Goal: Task Accomplishment & Management: Manage account settings

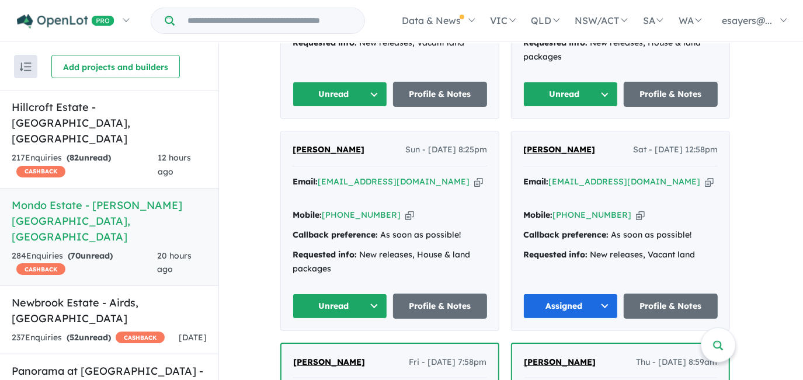
scroll to position [421, 0]
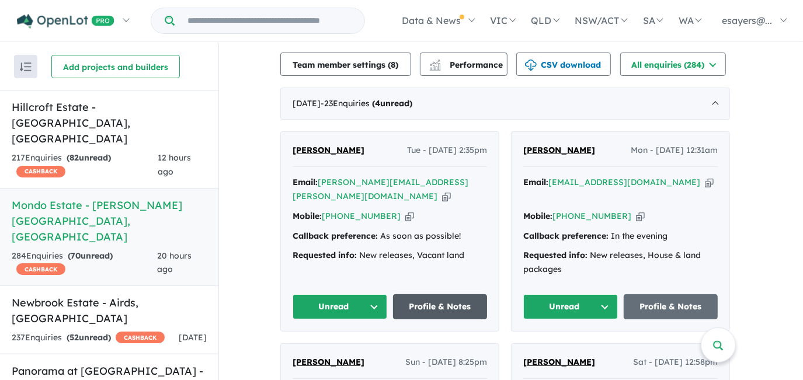
click at [448, 295] on link "Profile & Notes" at bounding box center [440, 307] width 95 height 25
click at [336, 295] on button "Unread" at bounding box center [340, 307] width 95 height 25
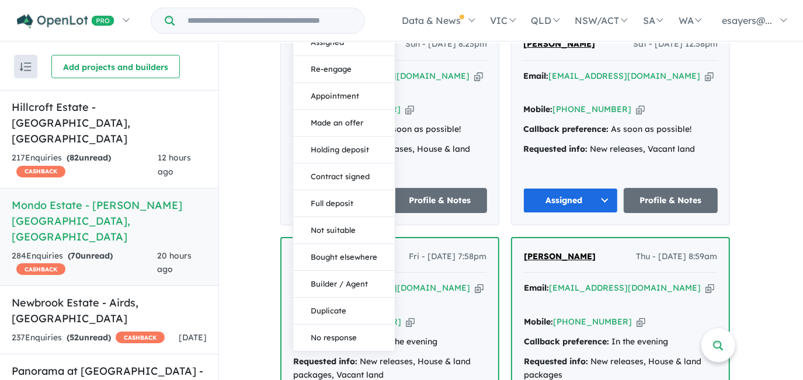
scroll to position [740, 0]
click at [336, 298] on button "Duplicate" at bounding box center [344, 311] width 102 height 27
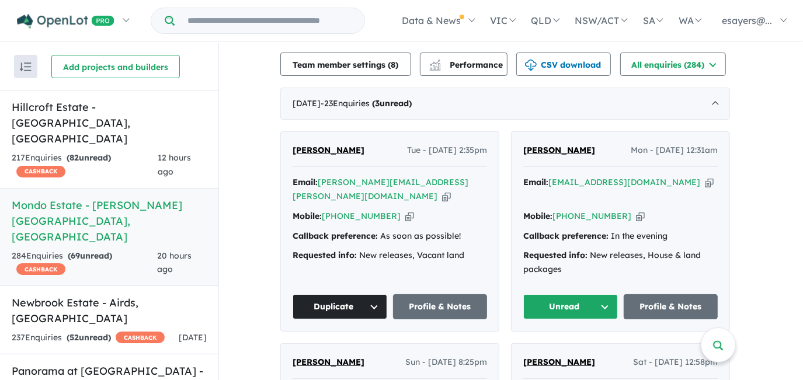
scroll to position [474, 0]
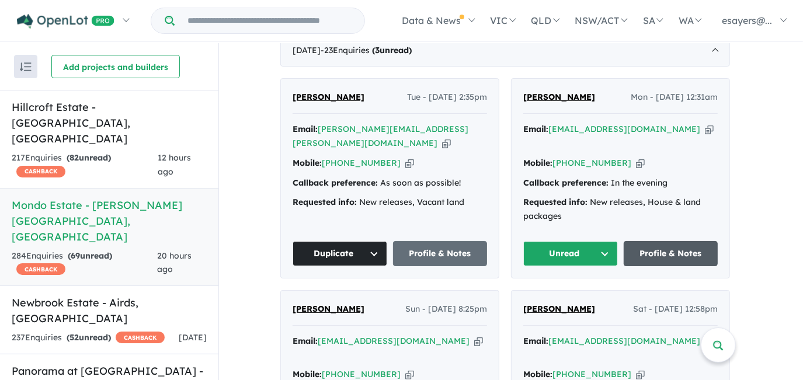
click at [677, 241] on link "Profile & Notes" at bounding box center [671, 253] width 95 height 25
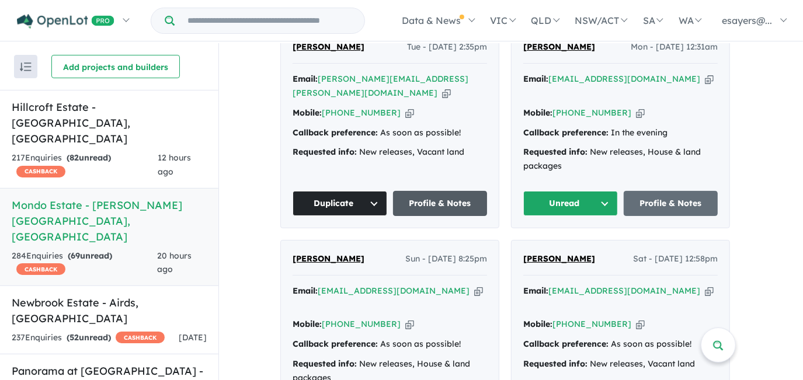
scroll to position [634, 0]
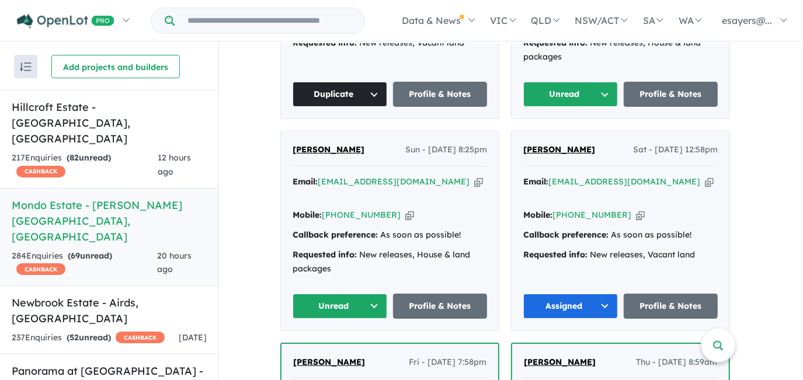
click at [365, 294] on button "Unread" at bounding box center [340, 306] width 95 height 25
click at [369, 347] on button "Assigned" at bounding box center [344, 360] width 102 height 27
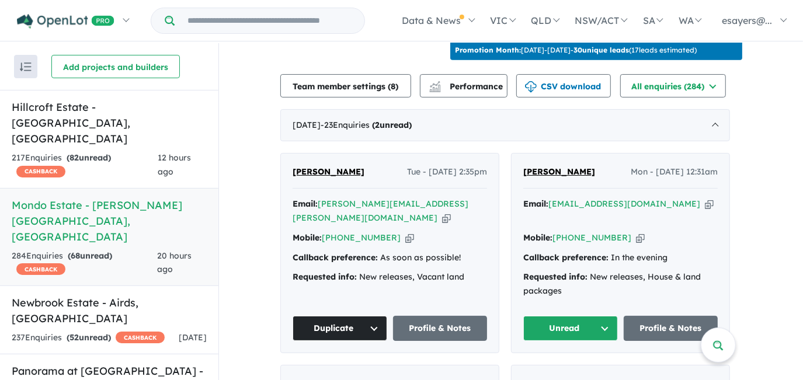
scroll to position [421, 0]
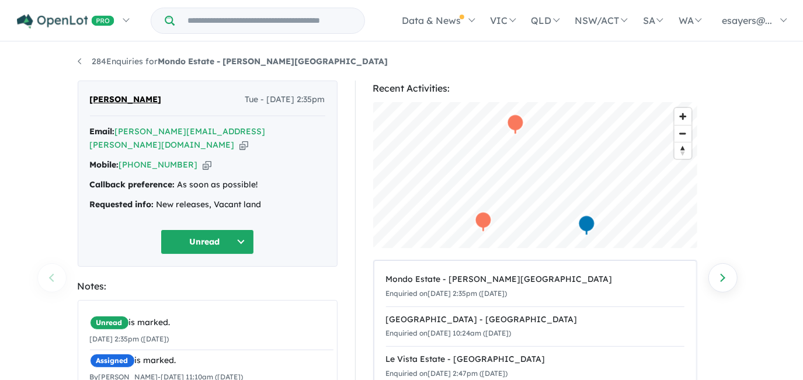
click at [248, 139] on icon "button" at bounding box center [244, 145] width 9 height 12
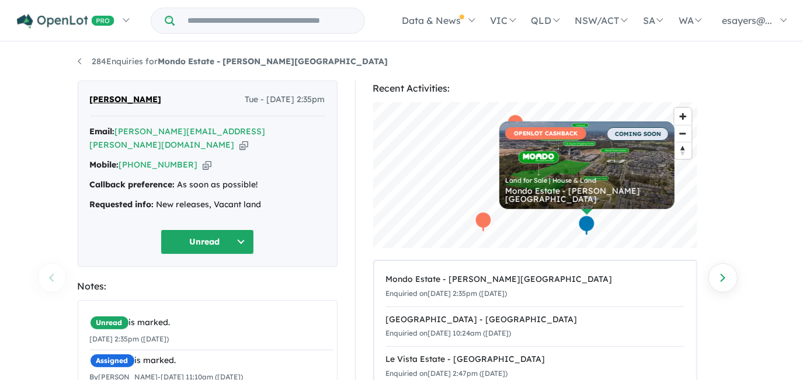
click at [248, 139] on icon "button" at bounding box center [244, 145] width 9 height 12
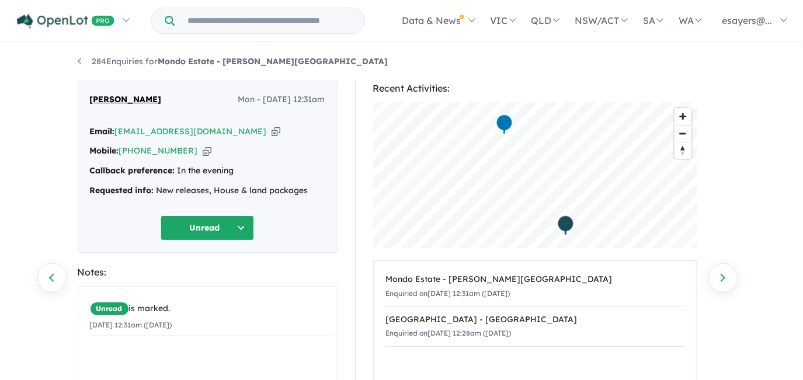
click at [272, 131] on icon "button" at bounding box center [276, 132] width 9 height 12
click at [203, 154] on icon "button" at bounding box center [207, 151] width 9 height 12
click at [210, 228] on button "Unread" at bounding box center [207, 228] width 93 height 25
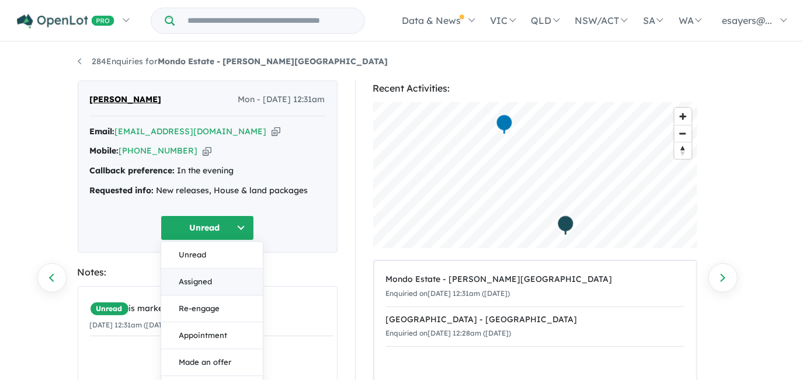
click at [227, 275] on button "Assigned" at bounding box center [212, 282] width 102 height 27
